Goal: Information Seeking & Learning: Learn about a topic

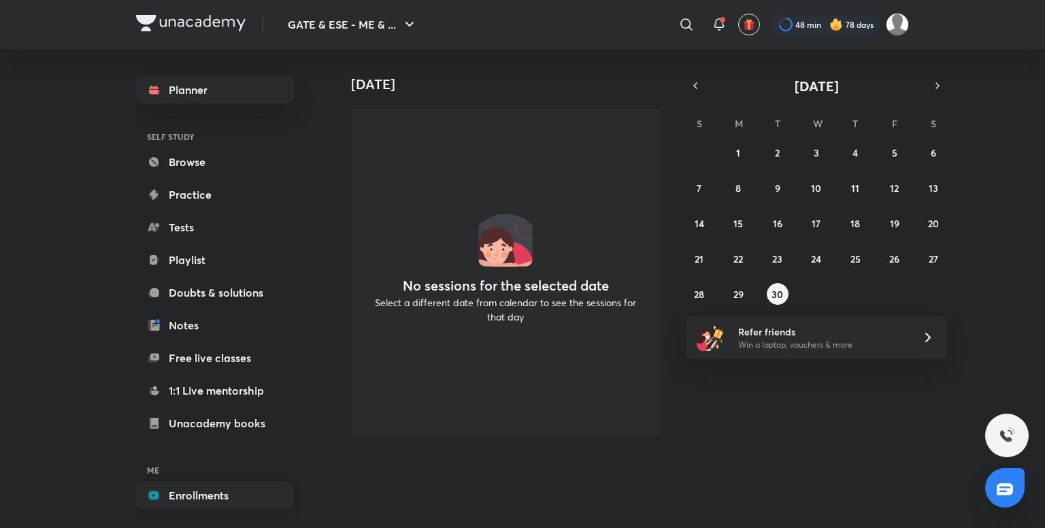
click at [242, 485] on link "Enrollments" at bounding box center [215, 495] width 158 height 27
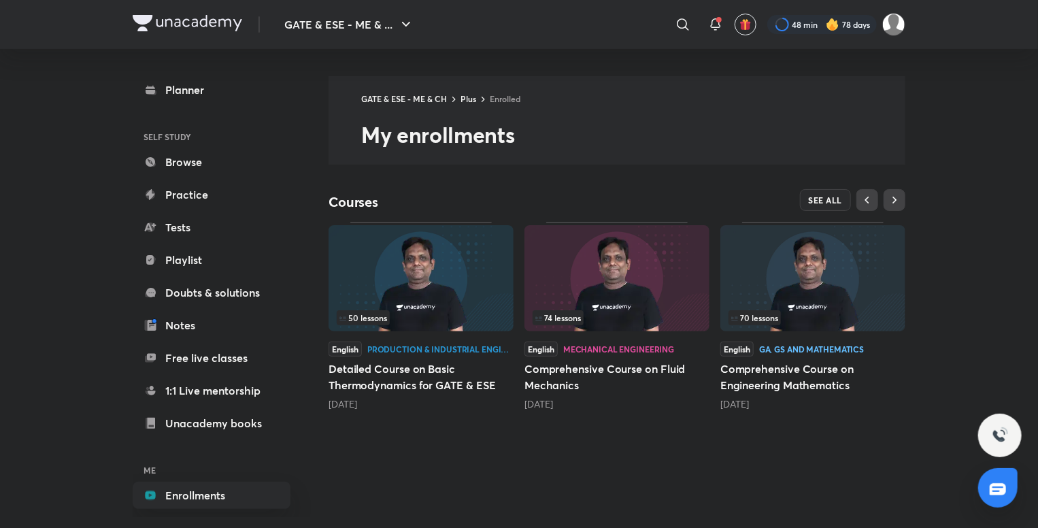
scroll to position [14, 0]
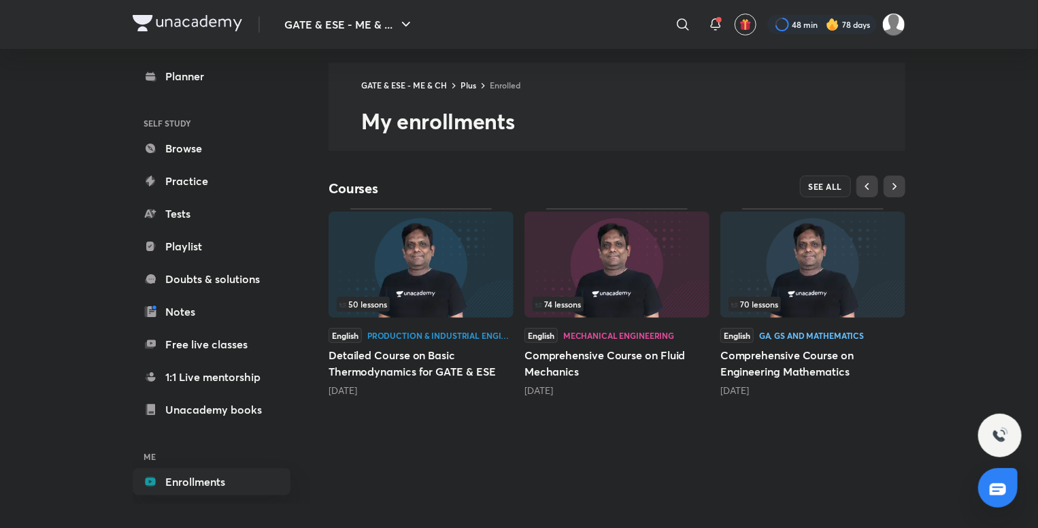
click at [803, 290] on img at bounding box center [812, 265] width 185 height 106
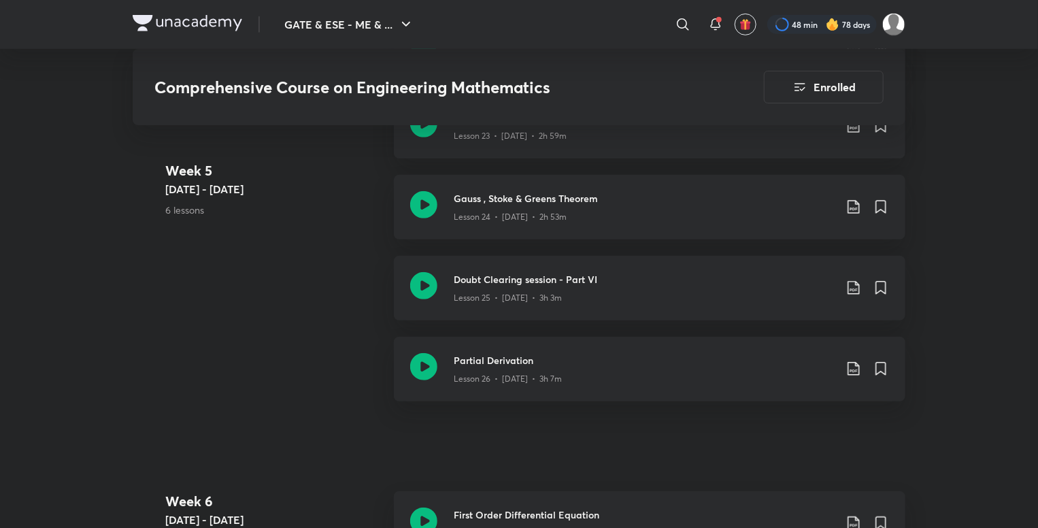
scroll to position [2919, 0]
click at [416, 374] on icon at bounding box center [423, 364] width 27 height 27
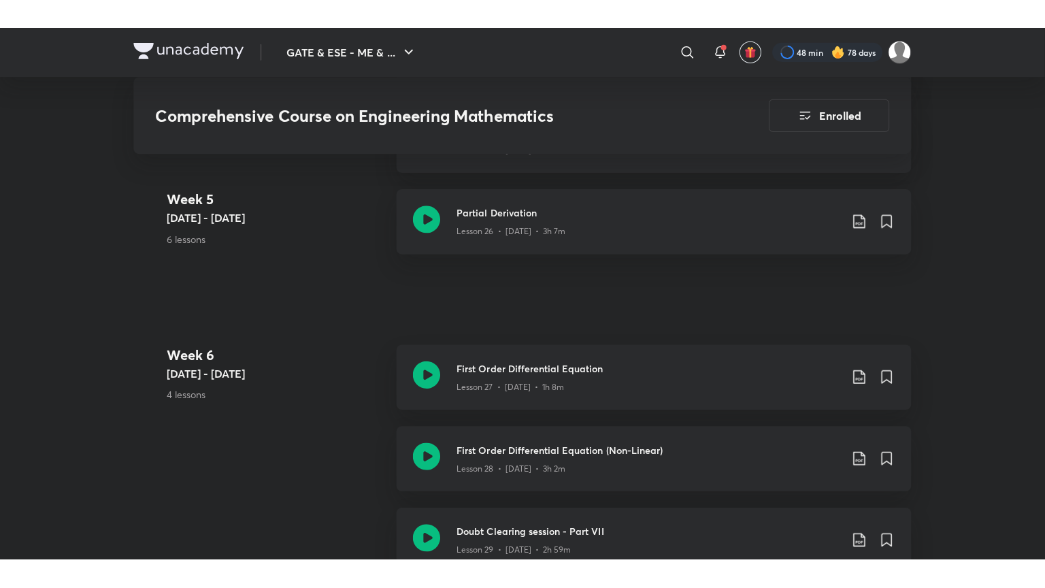
scroll to position [3094, 0]
